Goal: Information Seeking & Learning: Learn about a topic

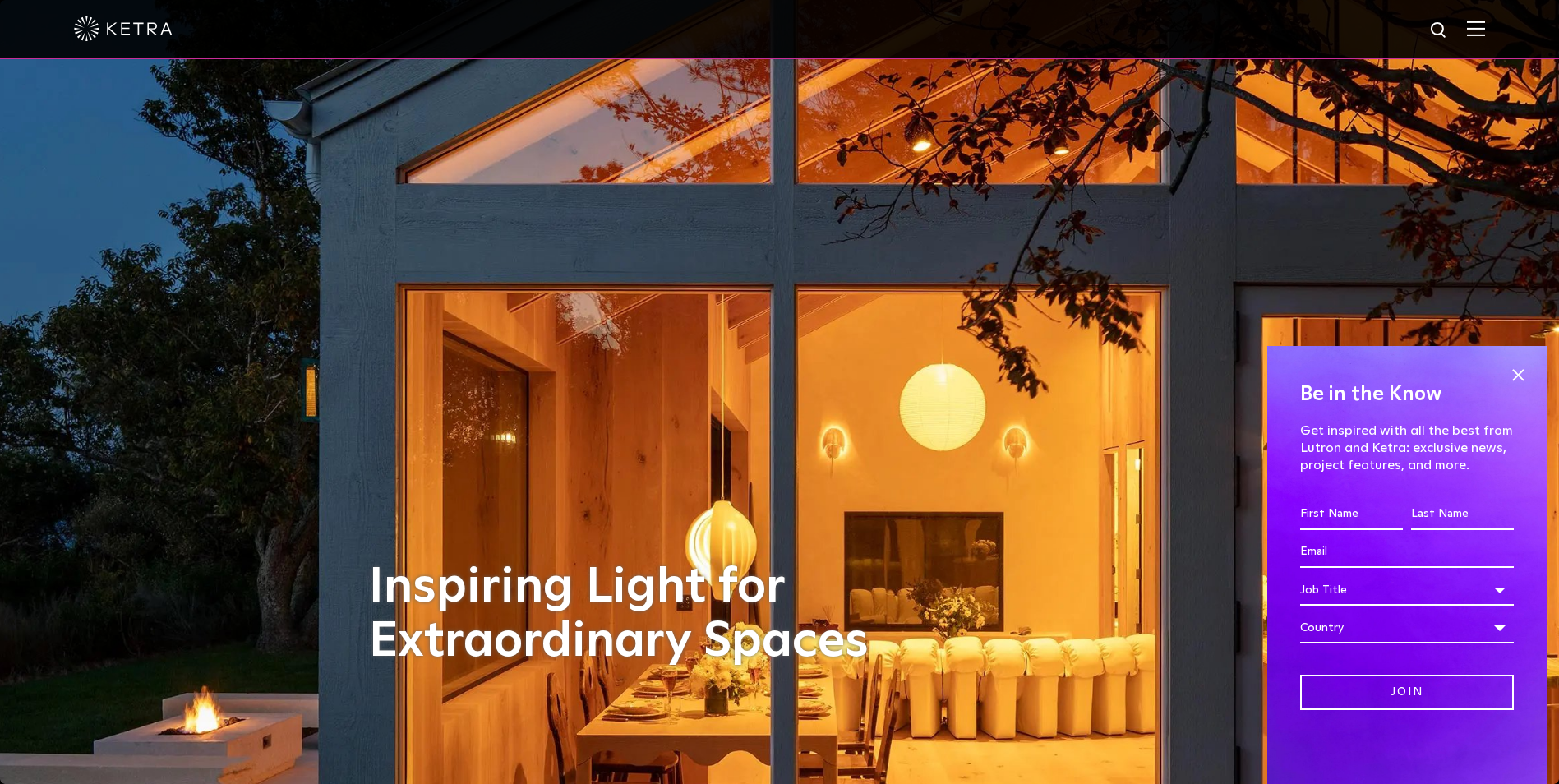
click at [1485, 27] on img at bounding box center [1475, 28] width 18 height 16
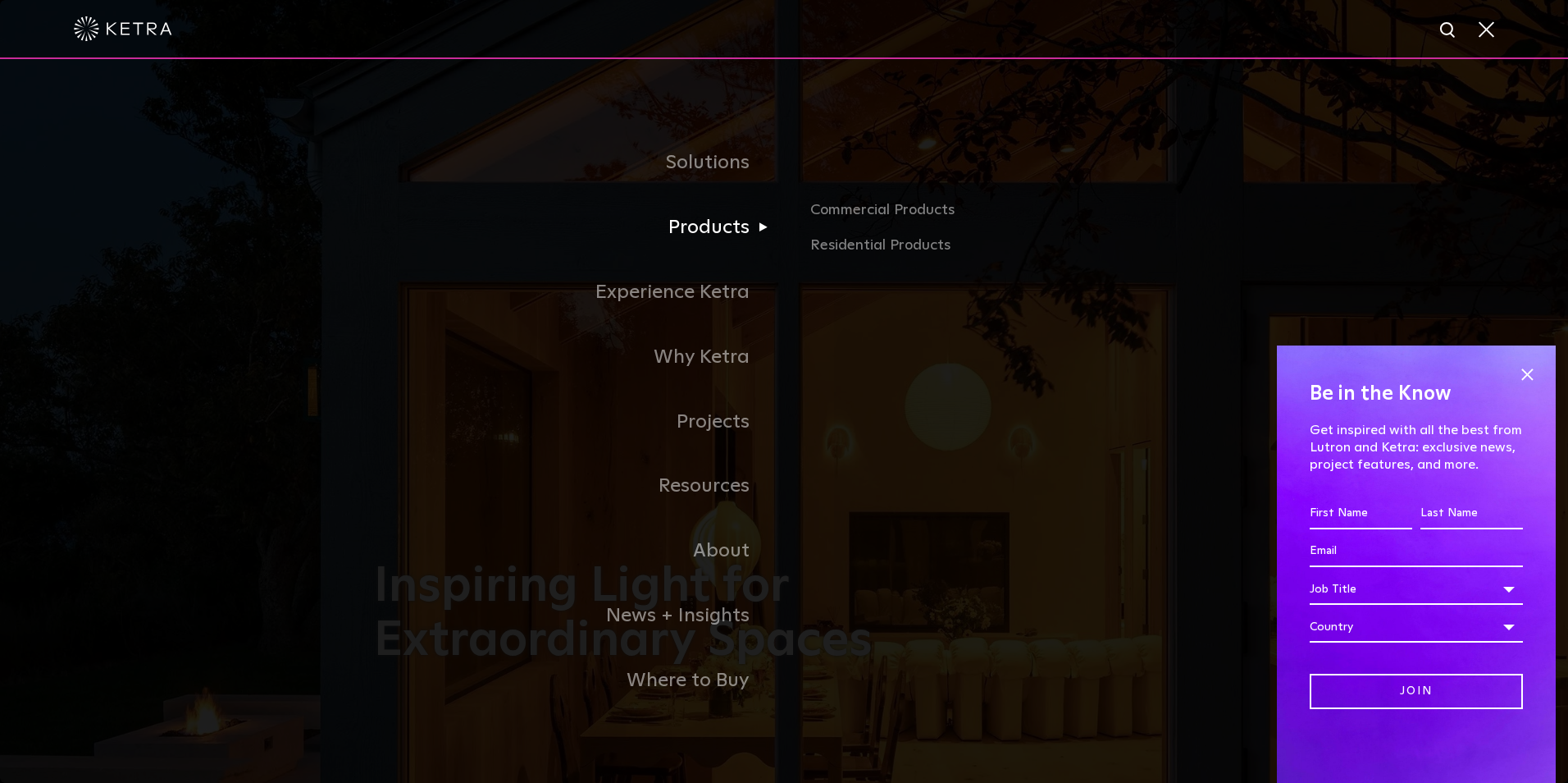
click at [725, 235] on link "Products" at bounding box center [579, 228] width 410 height 65
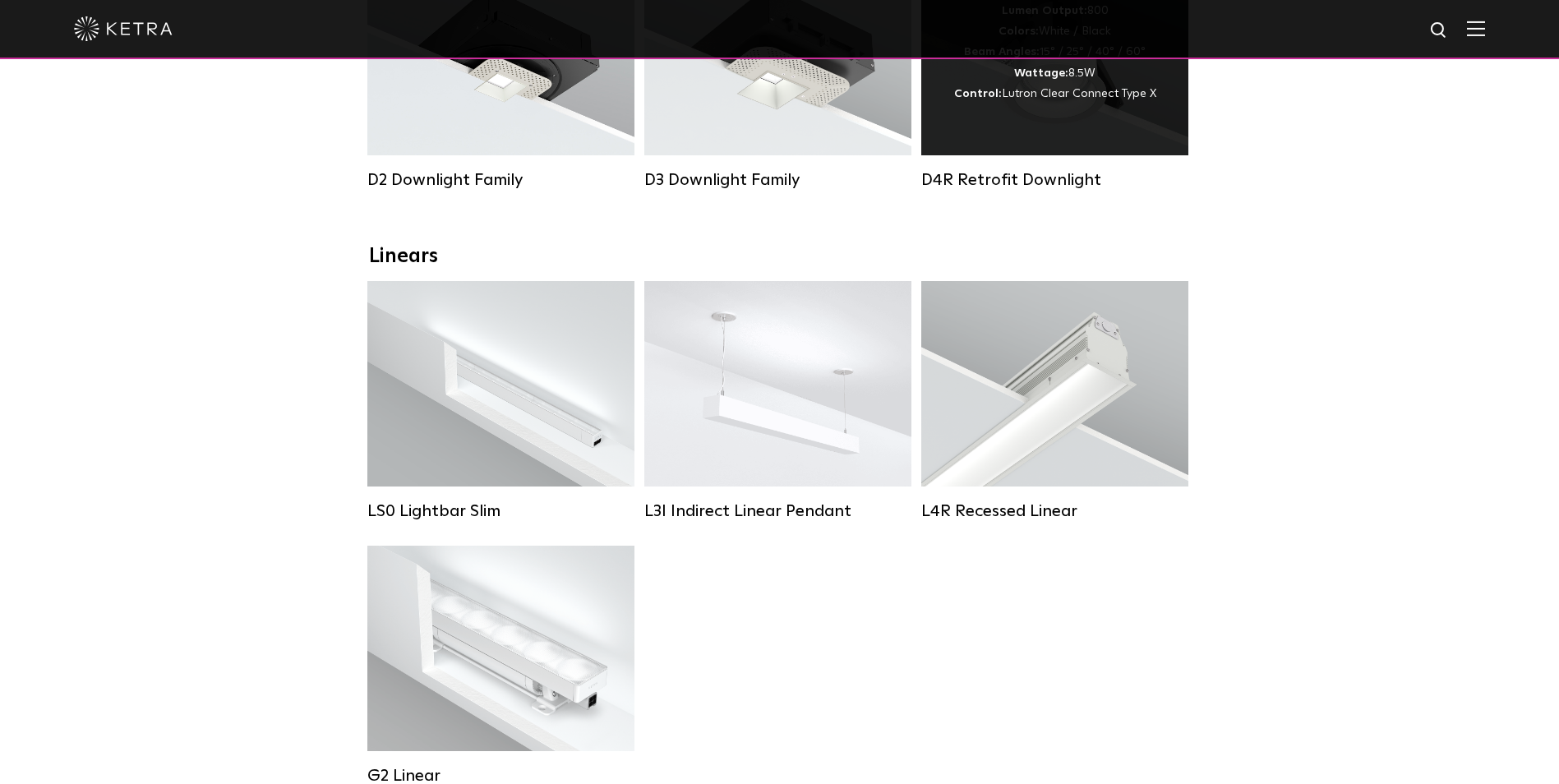
scroll to position [247, 0]
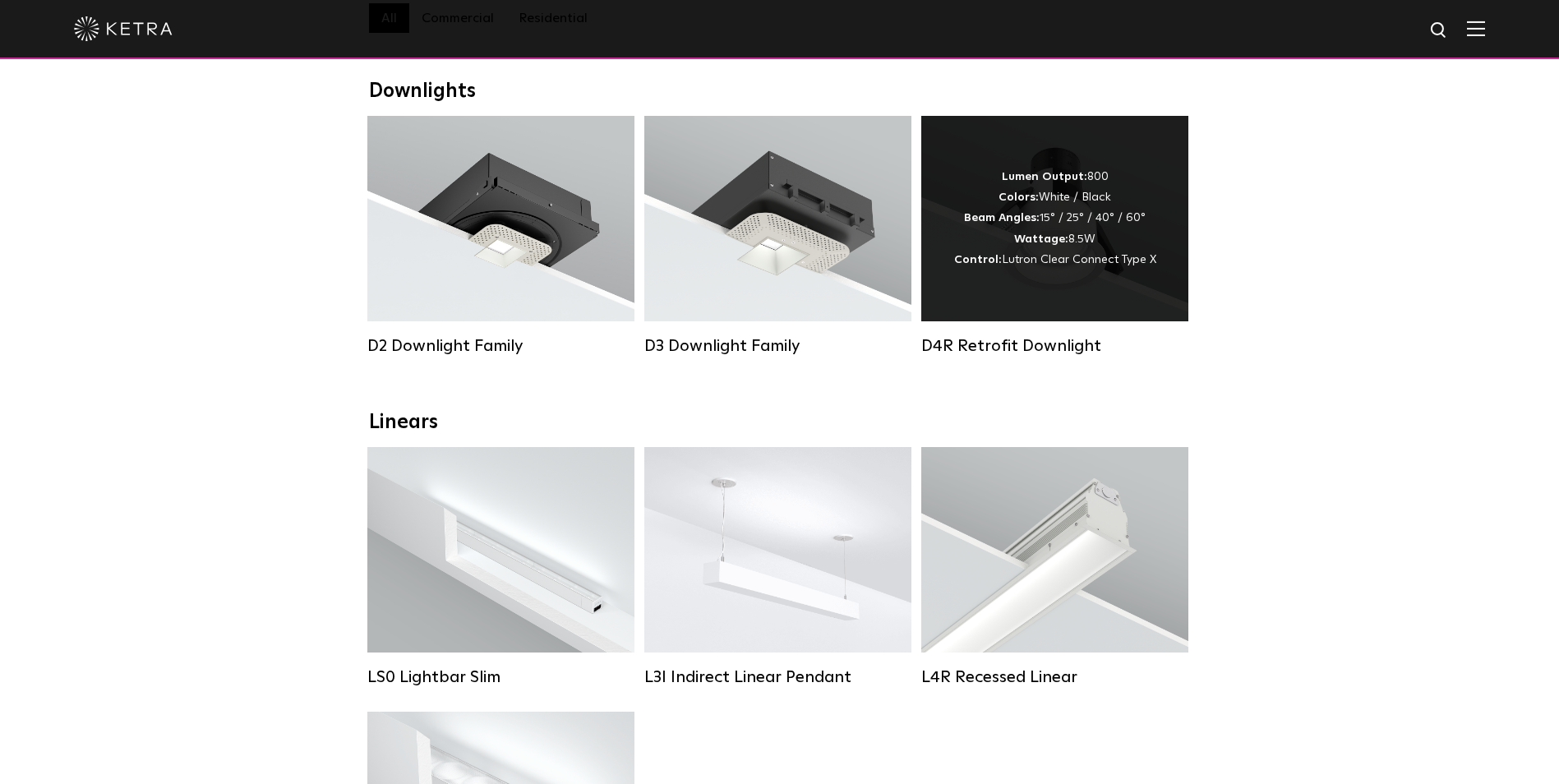
click at [1115, 217] on div "Lumen Output: 800 Colors: White / Black Beam Angles: 15° / 25° / 40° / 60° Watt…" at bounding box center [1056, 218] width 202 height 103
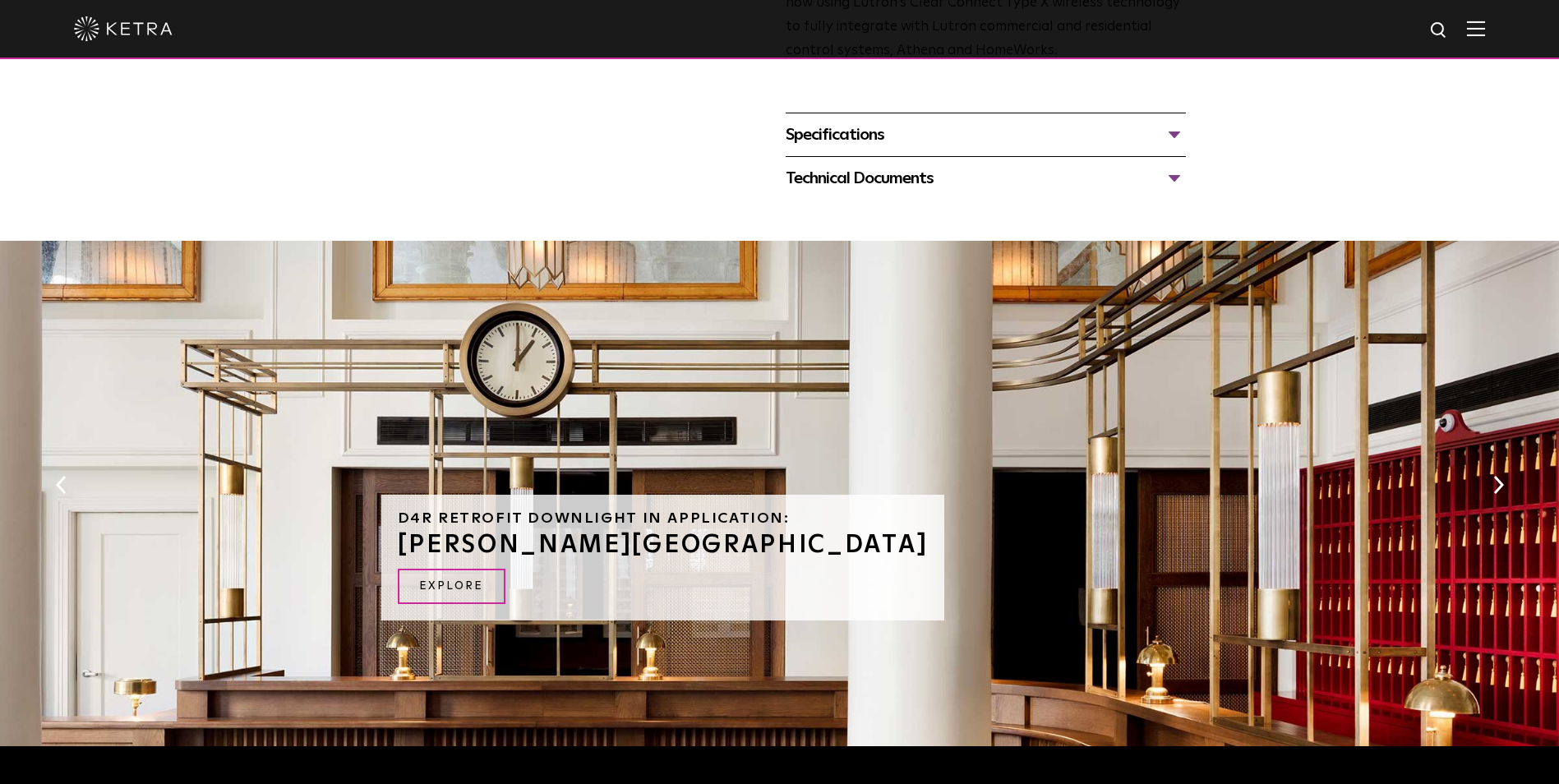
scroll to position [519, 0]
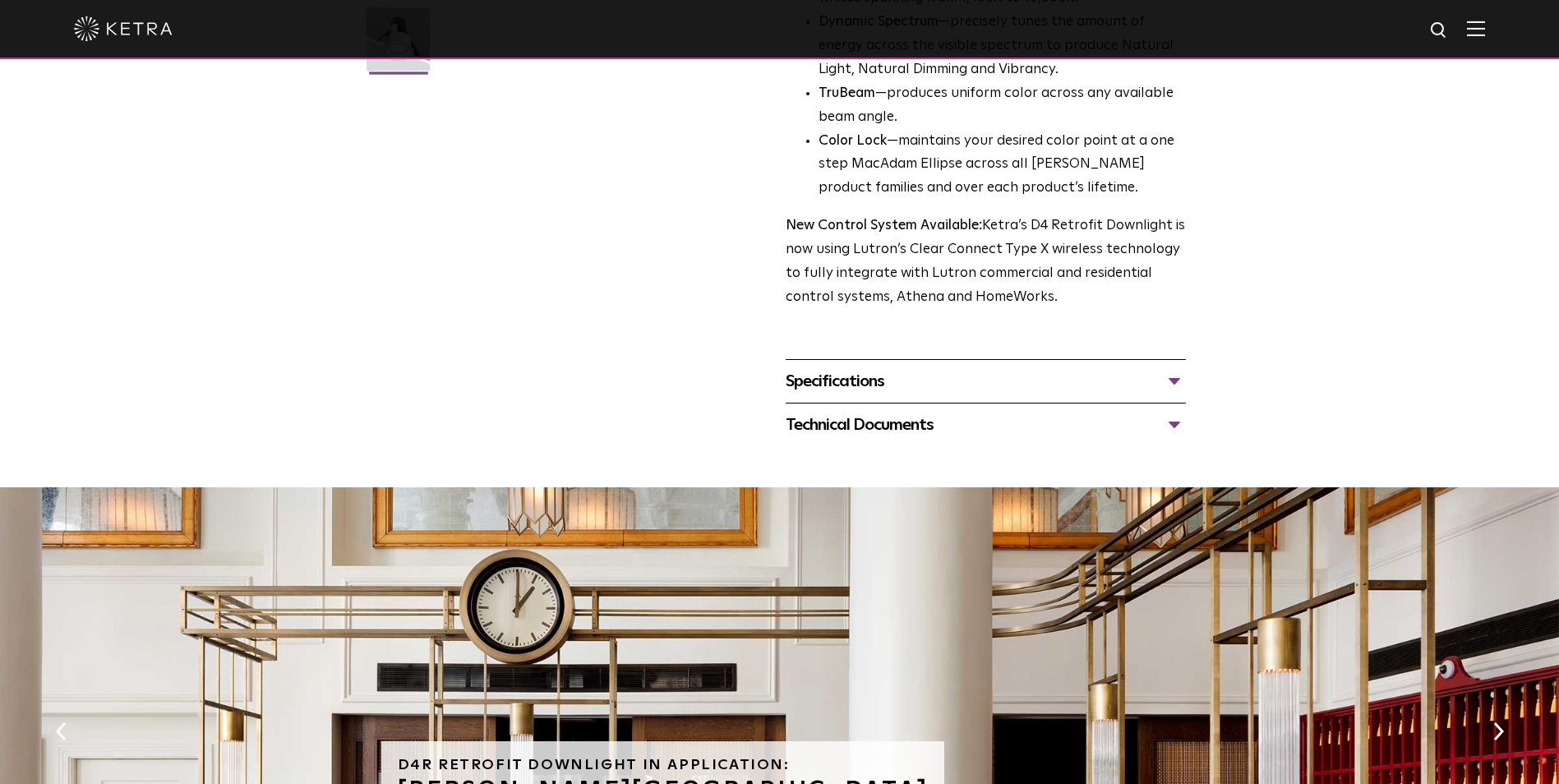
click at [945, 394] on div "Specifications" at bounding box center [985, 381] width 400 height 27
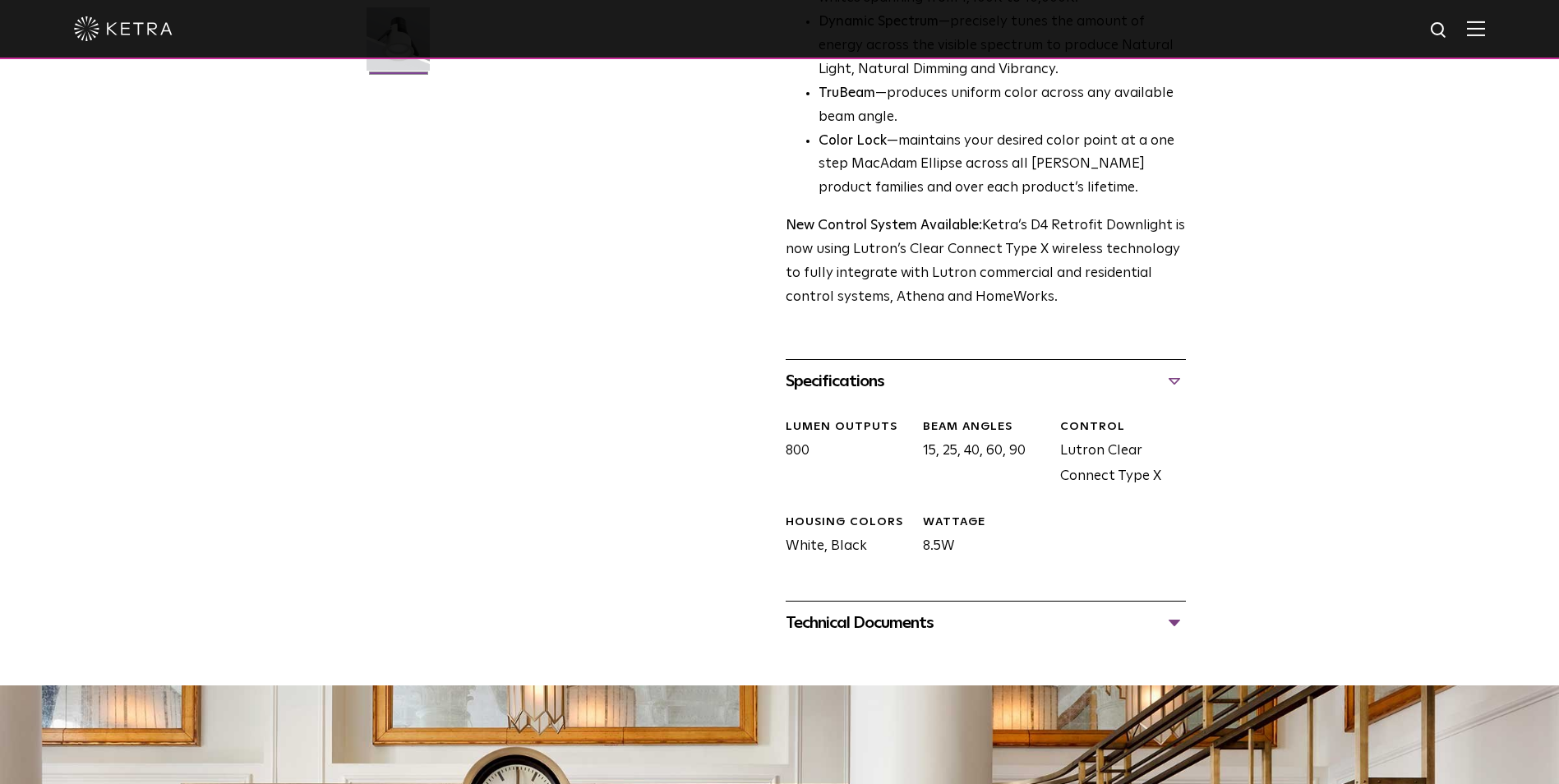
click at [883, 628] on div "Technical Documents" at bounding box center [985, 622] width 400 height 27
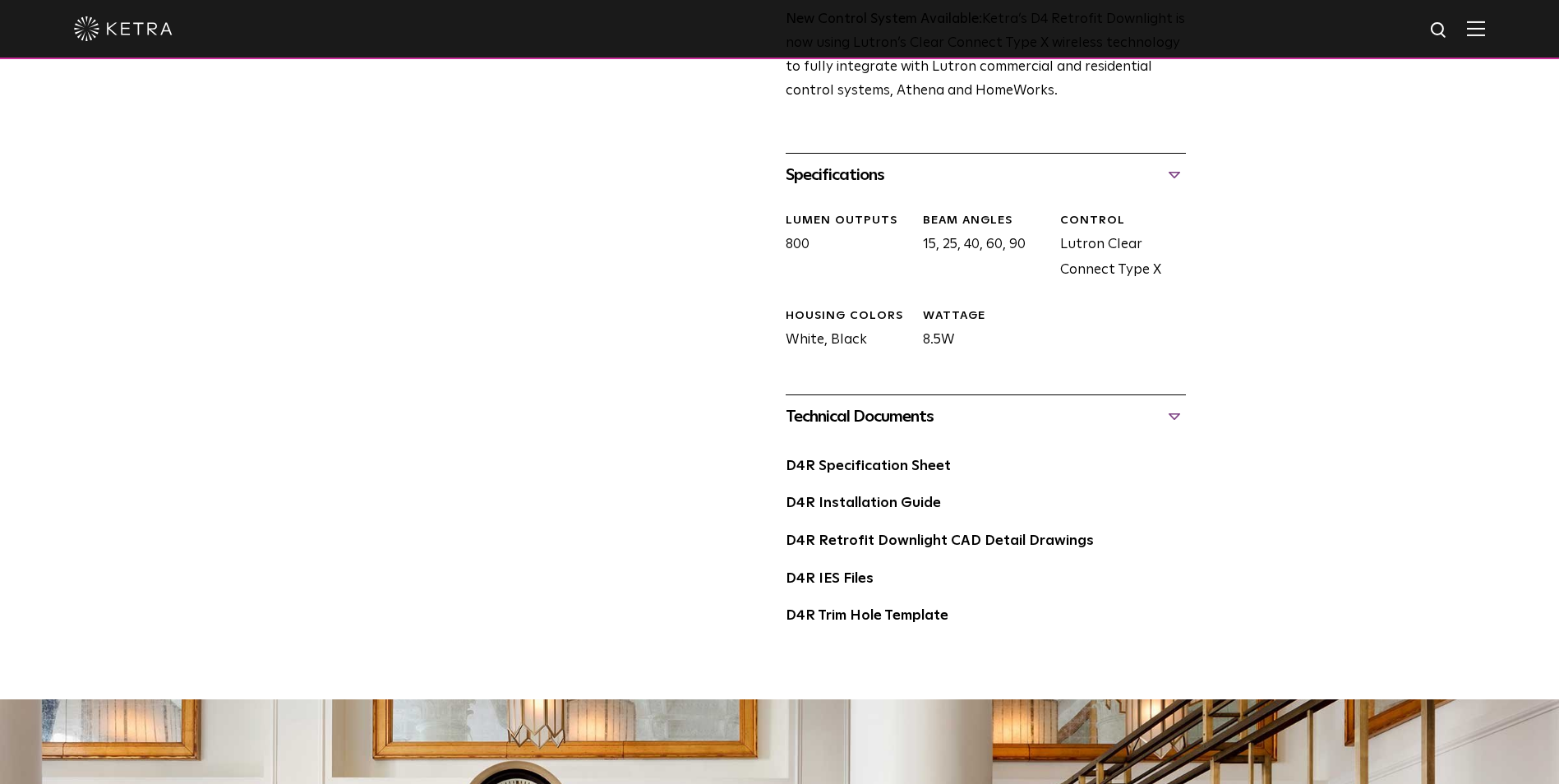
scroll to position [765, 0]
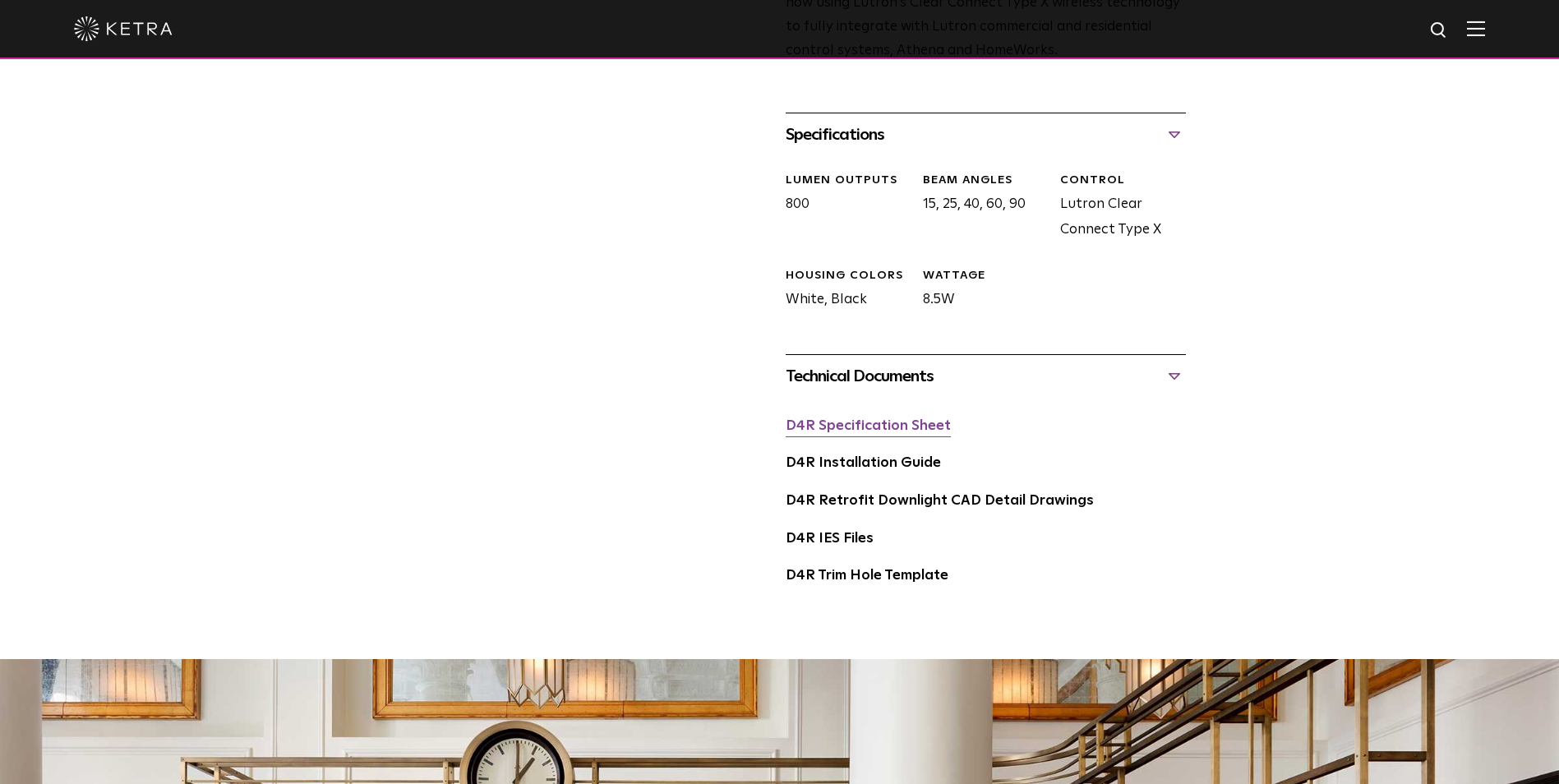
click at [919, 432] on link "D4R Specification Sheet" at bounding box center [868, 425] width 165 height 14
